Goal: Information Seeking & Learning: Learn about a topic

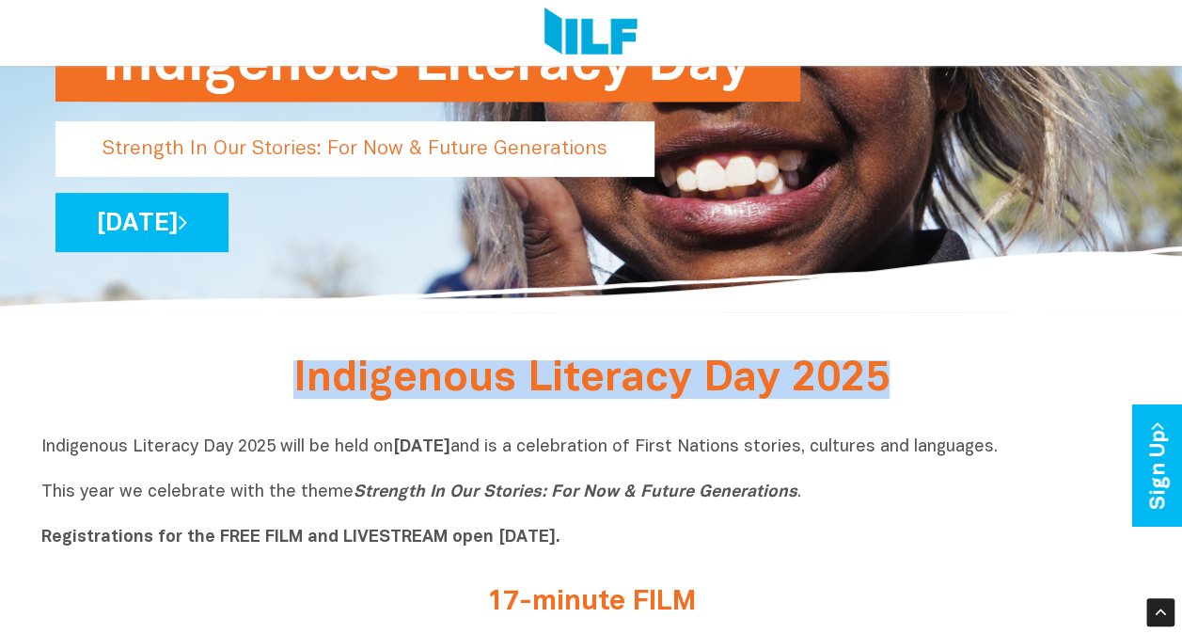
drag, startPoint x: 886, startPoint y: 378, endPoint x: 291, endPoint y: 382, distance: 594.2
click at [291, 382] on h2 "Indigenous Literacy Day 2025" at bounding box center [591, 381] width 705 height 35
copy span "Indigenous Literacy Day 2025"
click at [119, 367] on div "Indigenous Literacy Day 2025" at bounding box center [591, 386] width 1100 height 44
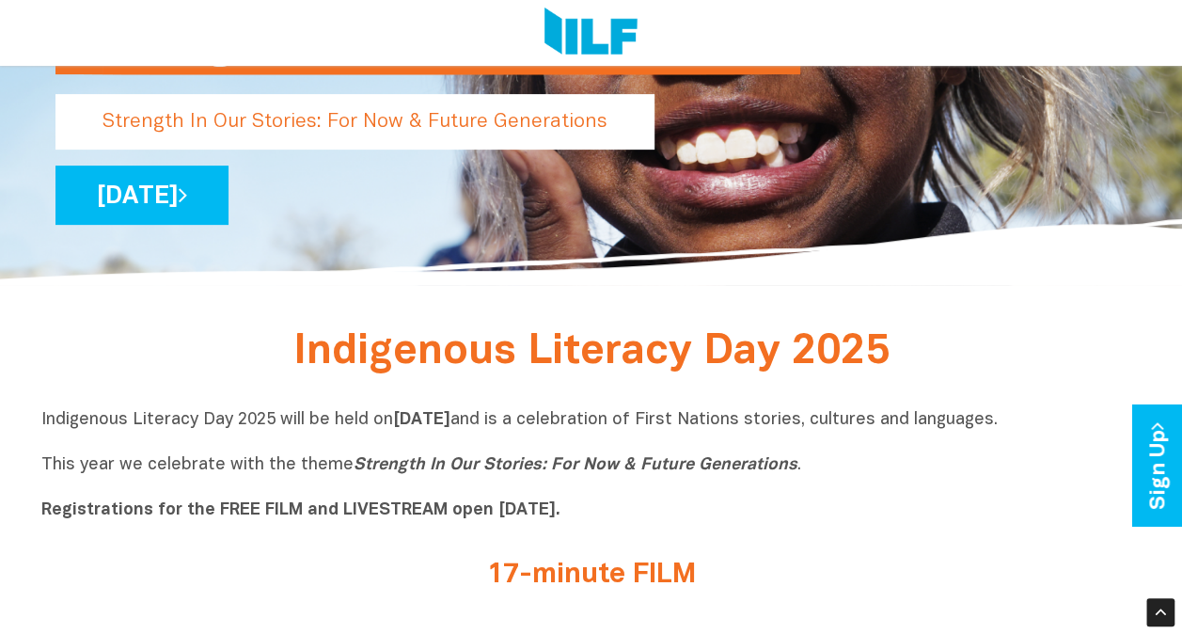
scroll to position [262, 0]
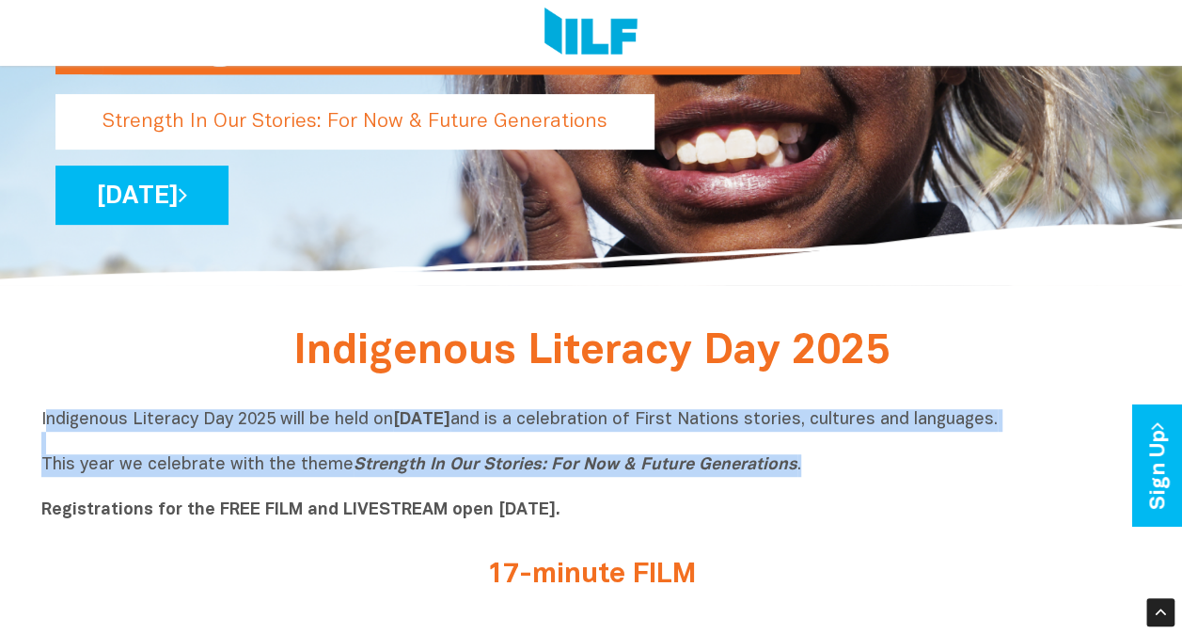
drag, startPoint x: 45, startPoint y: 423, endPoint x: 801, endPoint y: 472, distance: 757.5
click at [801, 472] on p "Indigenous Literacy Day 2025 will be held [DATE][DATE] and is a celebration of …" at bounding box center [591, 465] width 1100 height 113
copy p "ndigenous Literacy Day 2025 will be held [DATE][DATE] and is a celebration of F…"
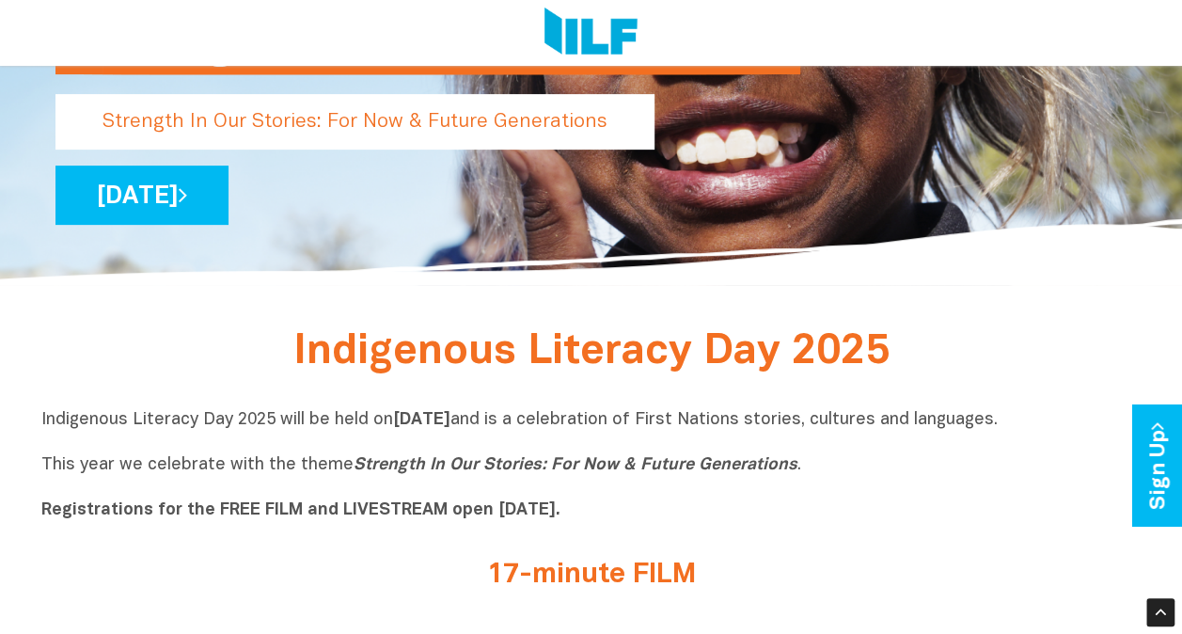
click at [197, 578] on div "17-minute FILM" at bounding box center [591, 579] width 1100 height 40
click at [322, 510] on b "Registrations for the FREE FILM and LIVESTREAM open [DATE]." at bounding box center [300, 510] width 519 height 16
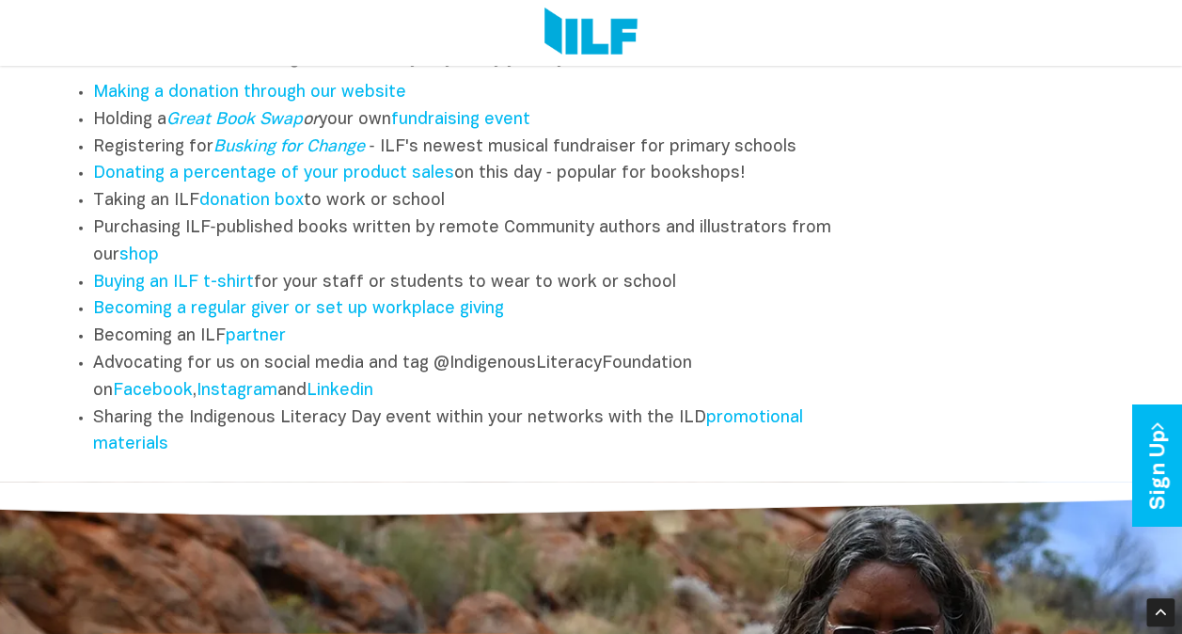
scroll to position [2365, 0]
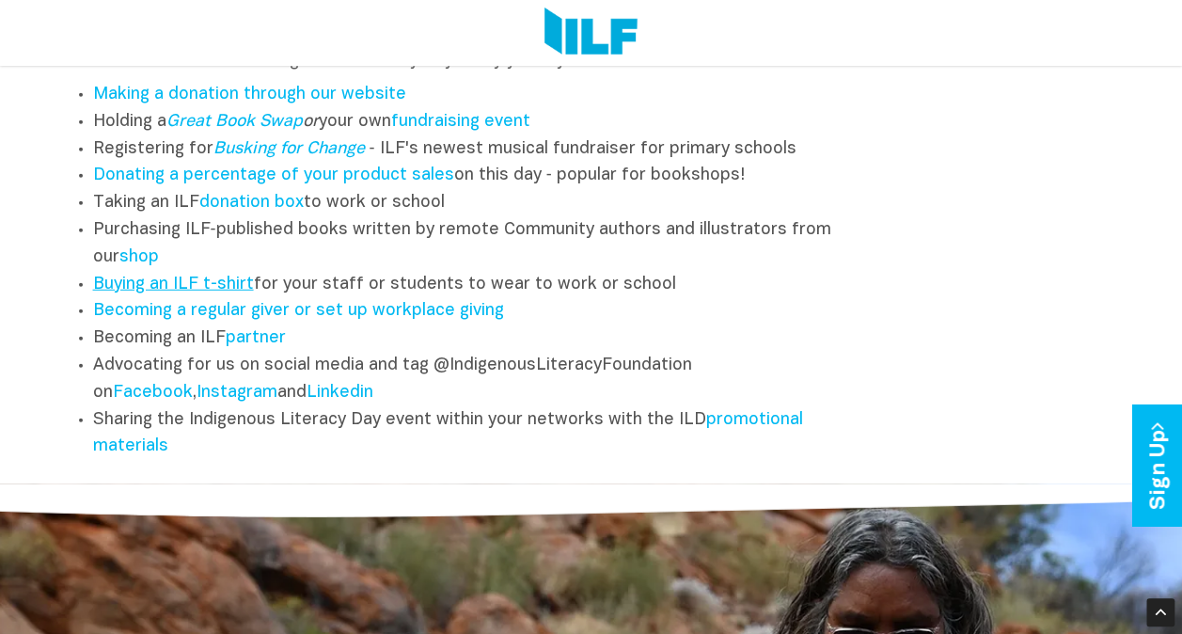
click at [201, 292] on link "Buying an ILF t-shirt" at bounding box center [173, 284] width 161 height 16
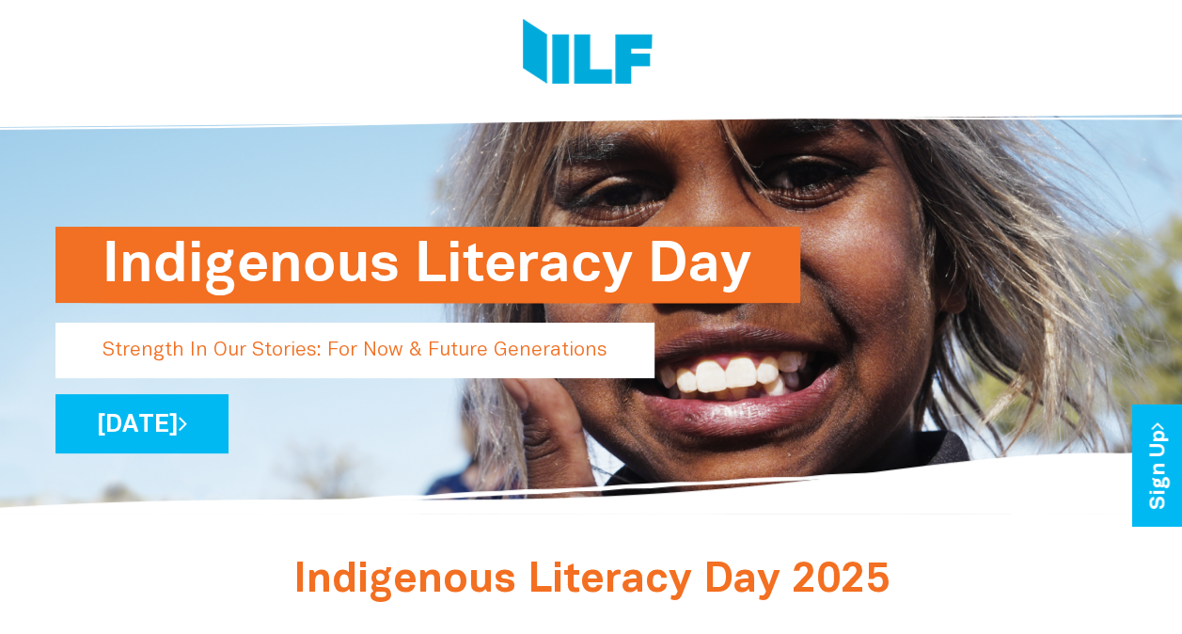
scroll to position [0, 0]
